Goal: Information Seeking & Learning: Check status

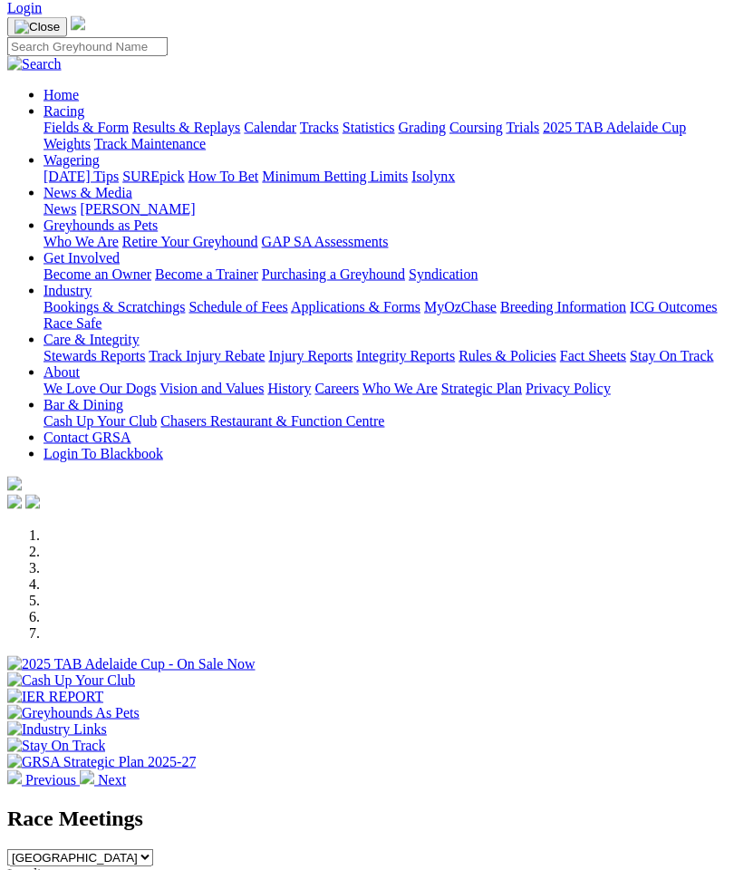
scroll to position [78, 0]
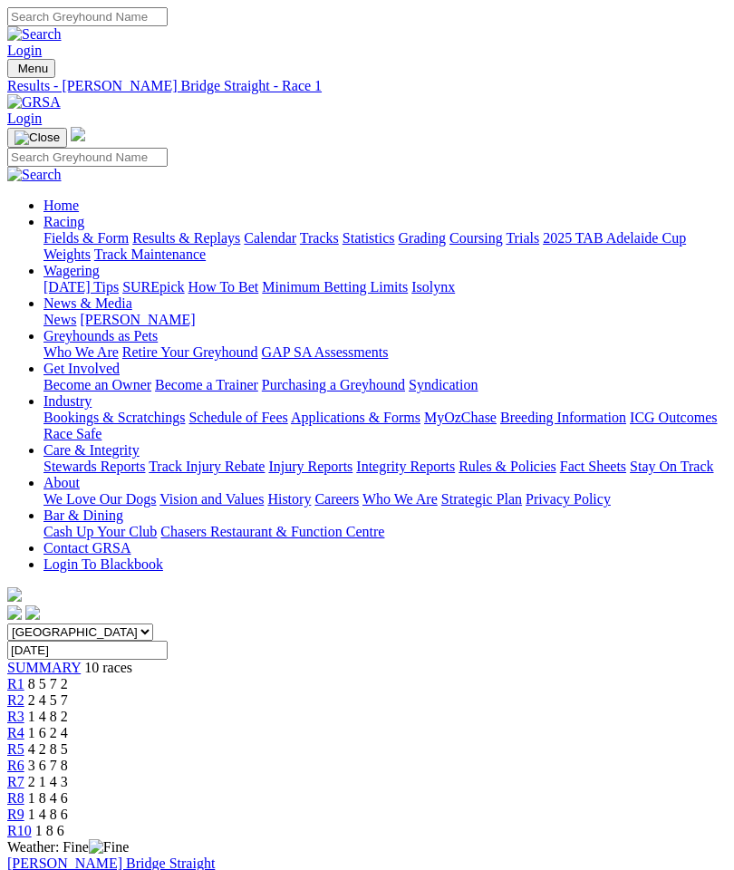
click at [24, 791] on span "R8" at bounding box center [15, 798] width 17 height 15
click at [24, 774] on span "R7" at bounding box center [15, 781] width 17 height 15
click at [24, 758] on span "R6" at bounding box center [15, 765] width 17 height 15
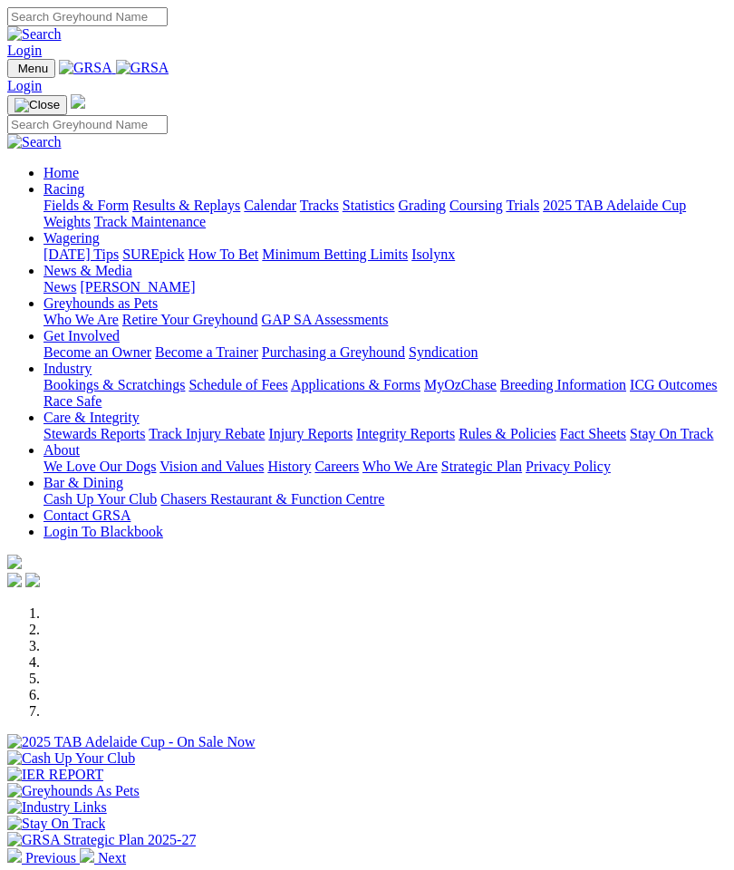
click at [84, 197] on link "Racing" at bounding box center [64, 188] width 41 height 15
click at [244, 213] on link "Calendar" at bounding box center [270, 205] width 53 height 15
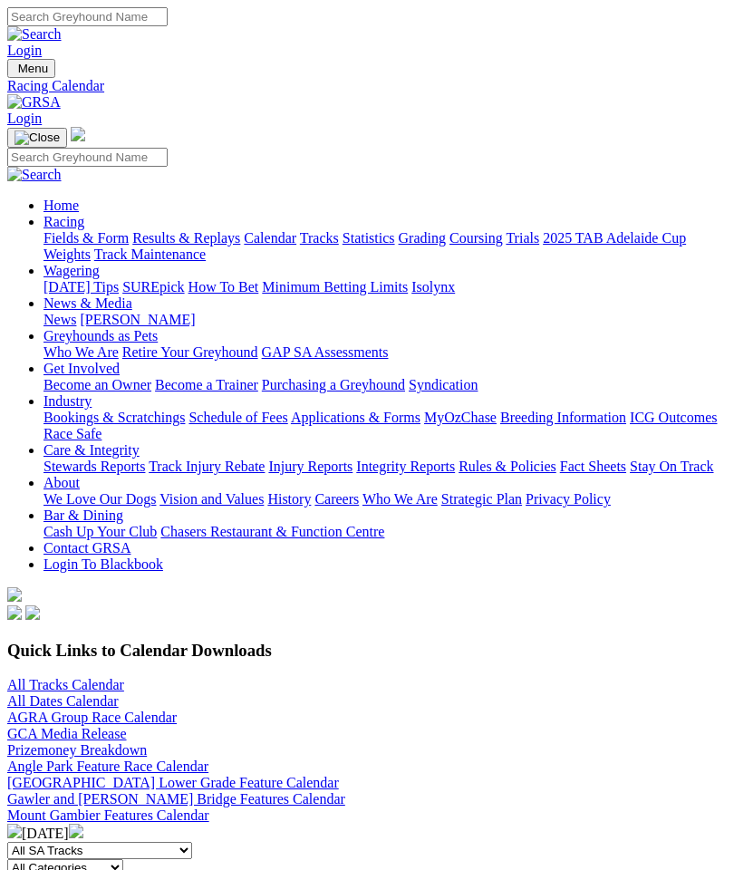
click at [72, 677] on link "All Tracks Calendar" at bounding box center [65, 684] width 117 height 15
